Goal: Navigation & Orientation: Find specific page/section

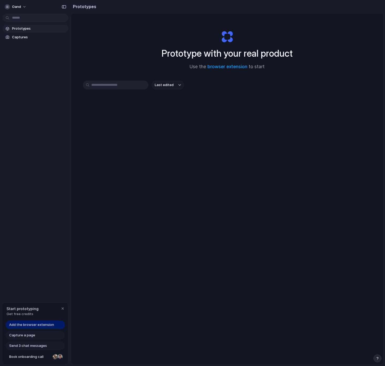
click at [19, 31] on span "Prototypes" at bounding box center [39, 28] width 54 height 5
click at [20, 31] on link "Prototypes" at bounding box center [36, 29] width 66 height 8
click at [19, 34] on link "Captures" at bounding box center [36, 37] width 66 height 8
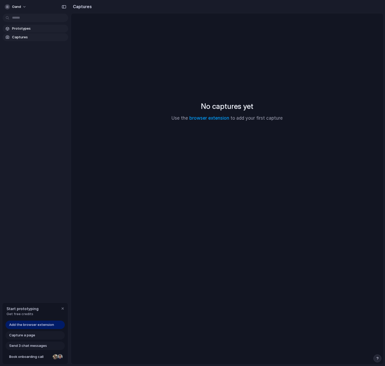
click at [23, 30] on span "Prototypes" at bounding box center [39, 28] width 54 height 5
